Goal: Find specific page/section: Find specific page/section

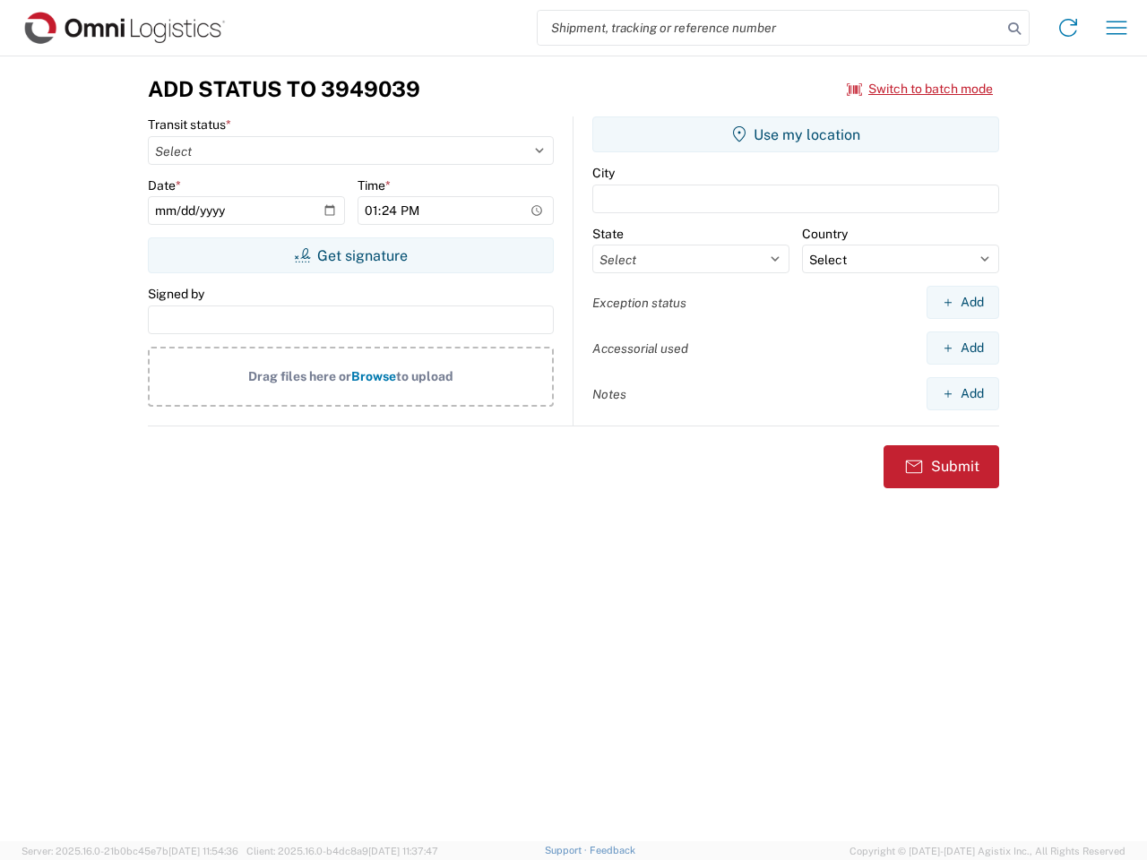
click at [770, 28] on input "search" at bounding box center [770, 28] width 464 height 34
click at [1015, 29] on icon at bounding box center [1014, 28] width 25 height 25
click at [1068, 28] on icon at bounding box center [1068, 27] width 29 height 29
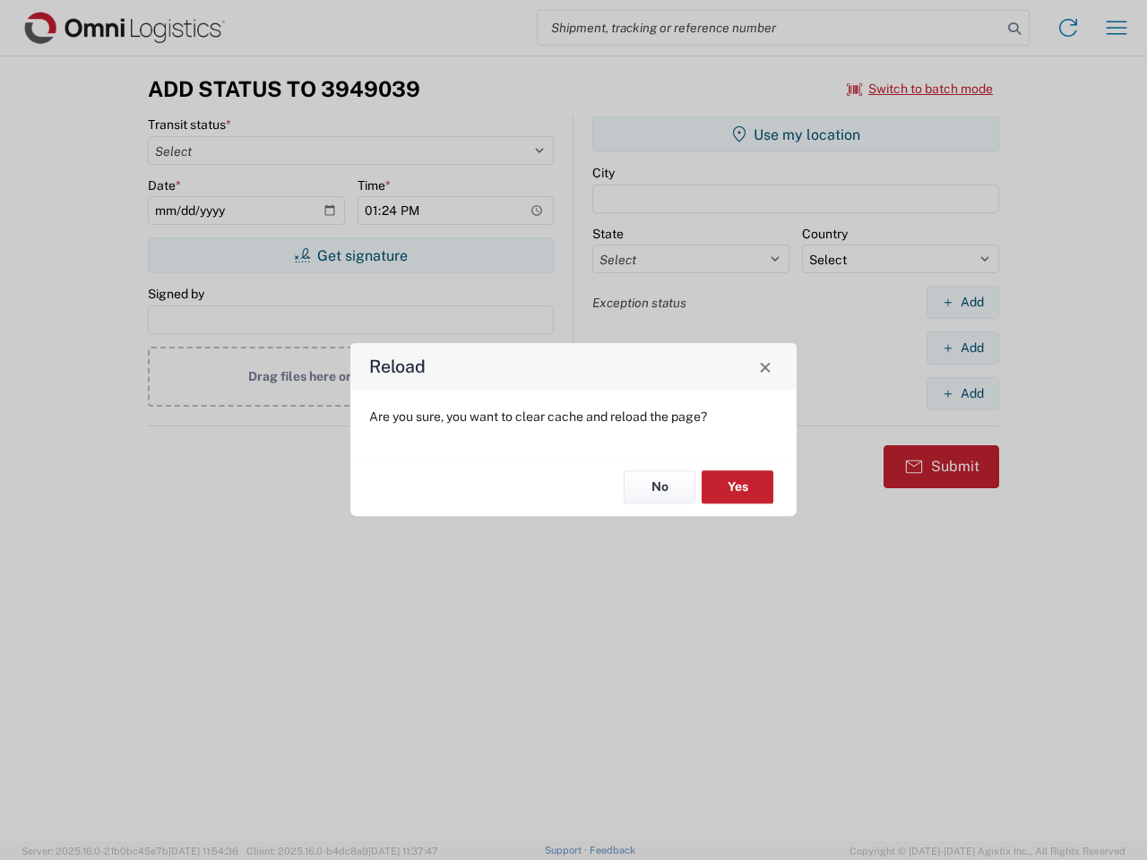
click at [1117, 28] on div "Reload Are you sure, you want to clear cache and reload the page? No Yes" at bounding box center [573, 430] width 1147 height 860
click at [921, 89] on div "Reload Are you sure, you want to clear cache and reload the page? No Yes" at bounding box center [573, 430] width 1147 height 860
click at [350, 255] on div "Reload Are you sure, you want to clear cache and reload the page? No Yes" at bounding box center [573, 430] width 1147 height 860
click at [796, 134] on div "Reload Are you sure, you want to clear cache and reload the page? No Yes" at bounding box center [573, 430] width 1147 height 860
click at [963, 302] on div "Reload Are you sure, you want to clear cache and reload the page? No Yes" at bounding box center [573, 430] width 1147 height 860
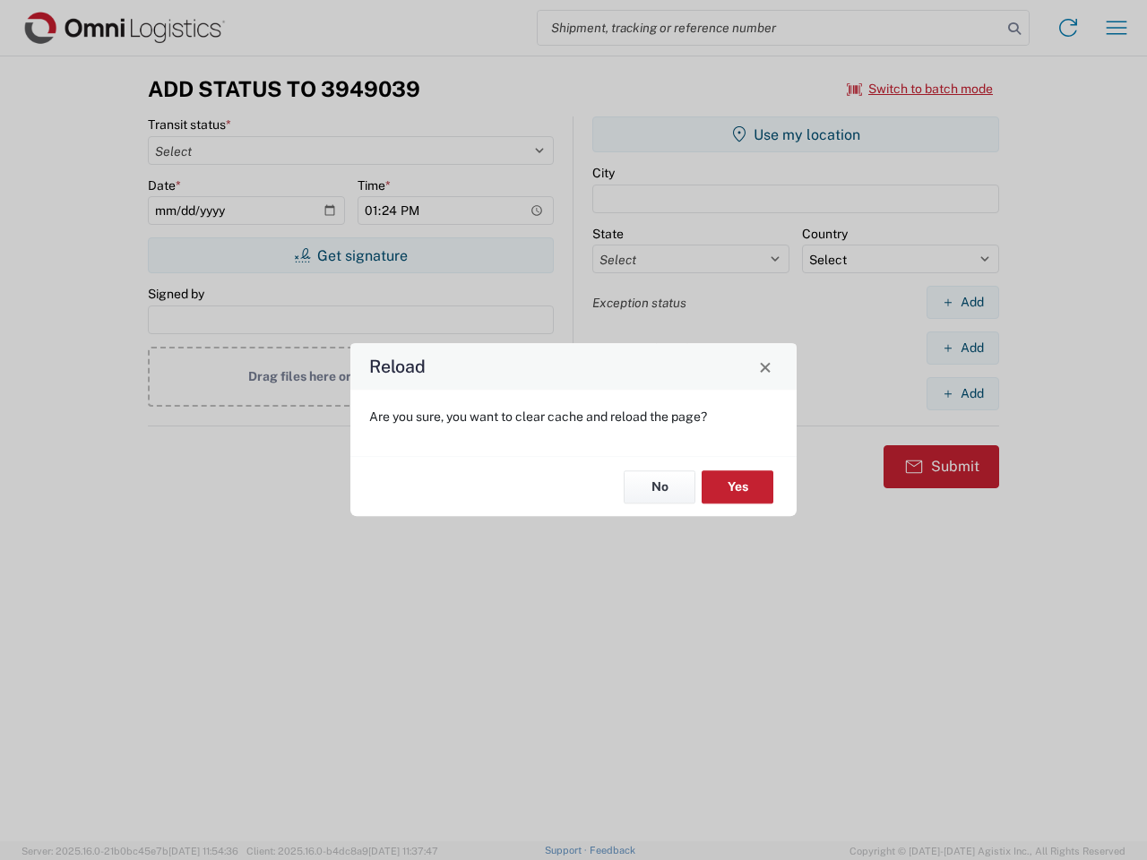
click at [963, 348] on div "Reload Are you sure, you want to clear cache and reload the page? No Yes" at bounding box center [573, 430] width 1147 height 860
click at [963, 393] on div "Reload Are you sure, you want to clear cache and reload the page? No Yes" at bounding box center [573, 430] width 1147 height 860
